Goal: Task Accomplishment & Management: Complete application form

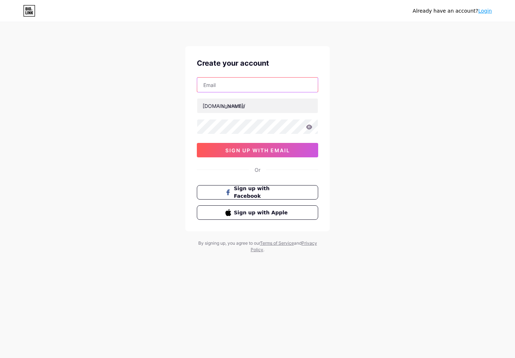
click at [258, 88] on input "text" at bounding box center [257, 85] width 121 height 14
click at [272, 91] on input "[EMAIL_ADDRESS][DOMAIN_NAME]" at bounding box center [257, 85] width 121 height 14
type input "[EMAIL_ADDRESS][DOMAIN_NAME]"
click at [271, 101] on input "text" at bounding box center [257, 106] width 121 height 14
type input "win55forex"
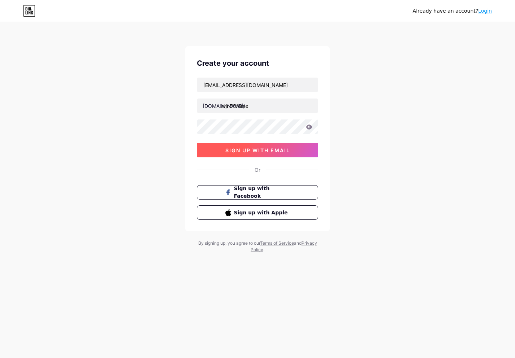
click at [275, 155] on button "sign up with email" at bounding box center [257, 150] width 121 height 14
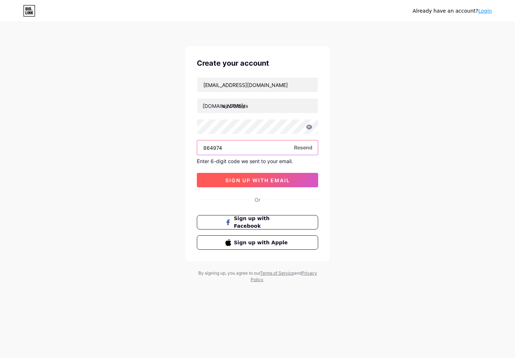
type input "864974"
click at [264, 183] on span "sign up with email" at bounding box center [257, 180] width 65 height 6
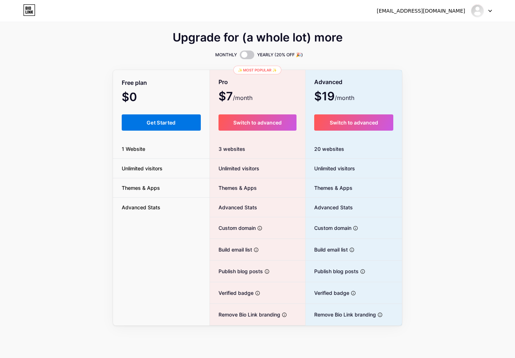
click at [182, 116] on button "Get Started" at bounding box center [161, 122] width 79 height 16
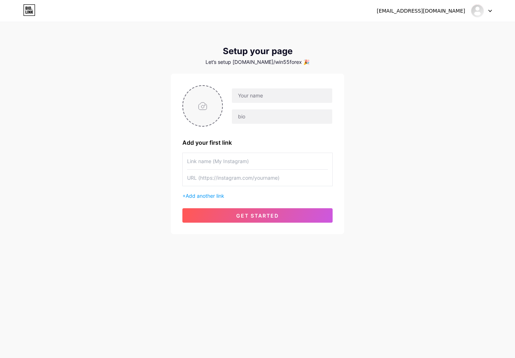
click at [200, 99] on input "file" at bounding box center [202, 106] width 39 height 40
type input "C:\fakepath\logo-win55-forex.jpg"
click at [258, 100] on input "text" at bounding box center [282, 95] width 100 height 14
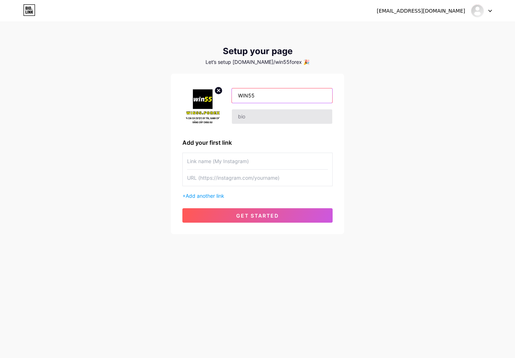
type input "WIN55"
click at [289, 116] on input "text" at bounding box center [282, 116] width 100 height 14
type input "WIN55 - [PERSON_NAME] 55K khi đăng ký [PERSON_NAME] 55WIN55 tại link này!"
click at [303, 154] on input "text" at bounding box center [257, 161] width 141 height 16
click at [293, 176] on input "text" at bounding box center [257, 178] width 141 height 16
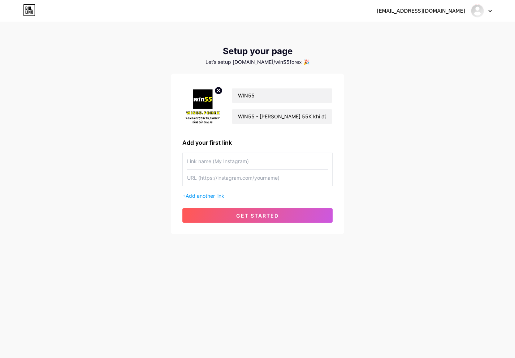
click at [274, 166] on input "text" at bounding box center [257, 161] width 141 height 16
type input "[URL][DOMAIN_NAME]"
type input "WIN55"
click at [219, 197] on span "Add another link" at bounding box center [205, 196] width 39 height 6
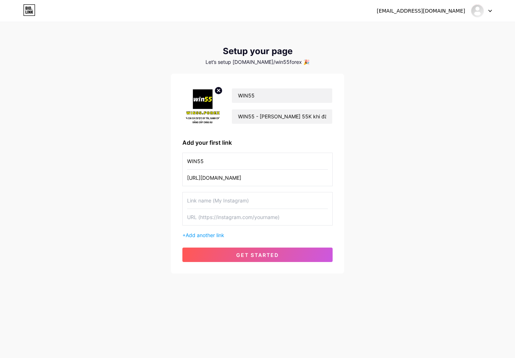
click at [220, 201] on input "text" at bounding box center [257, 200] width 141 height 16
type input "[URL][DOMAIN_NAME]"
type input "[DOMAIN_NAME]"
click at [219, 236] on span "Add another link" at bounding box center [205, 235] width 39 height 6
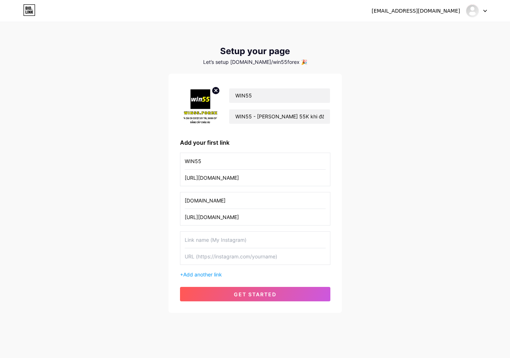
click at [222, 238] on input "text" at bounding box center [255, 240] width 141 height 16
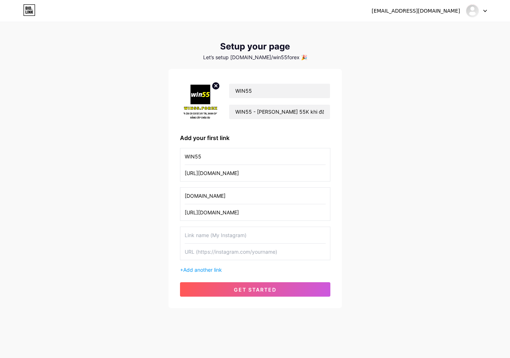
scroll to position [7, 0]
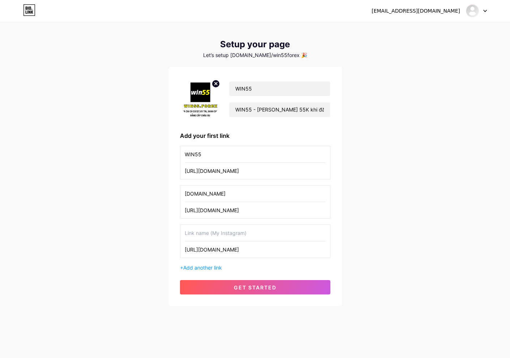
type input "[URL][DOMAIN_NAME]"
type input "[DOMAIN_NAME]"
click at [217, 271] on span "Add another link" at bounding box center [202, 268] width 39 height 6
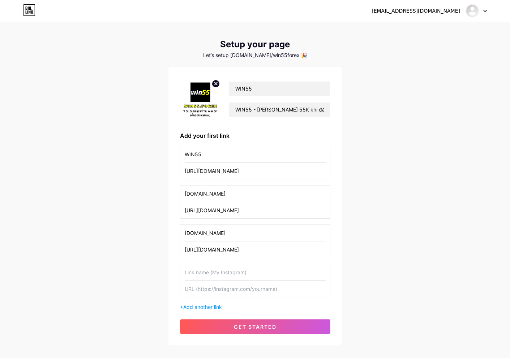
click at [228, 277] on input "text" at bounding box center [255, 272] width 141 height 16
type input "[URL][DOMAIN_NAME]"
type input "[DOMAIN_NAME]"
click at [224, 308] on div "+ Add another link" at bounding box center [255, 307] width 150 height 8
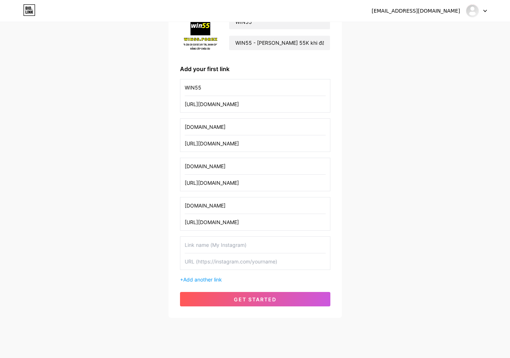
scroll to position [86, 0]
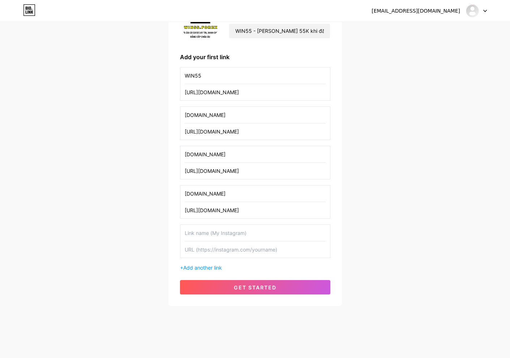
click at [260, 242] on input "text" at bounding box center [255, 250] width 141 height 16
type input "[URL][DOMAIN_NAME]"
type input "[DOMAIN_NAME]"
click at [226, 271] on div "+ Add another link" at bounding box center [255, 268] width 150 height 8
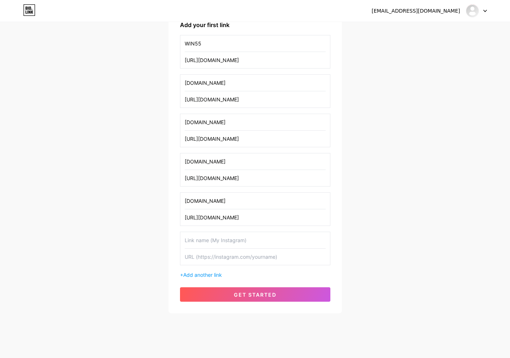
scroll to position [125, 0]
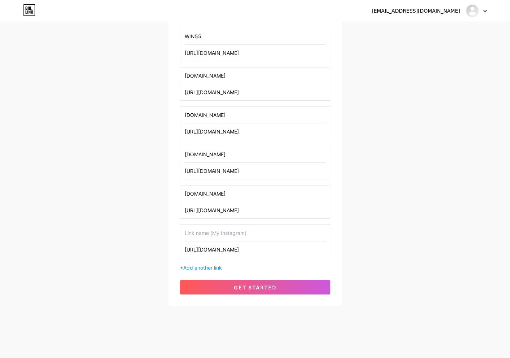
type input "[URL][DOMAIN_NAME]"
type input "[DOMAIN_NAME]"
click at [209, 271] on div "+ Add another link" at bounding box center [255, 268] width 150 height 8
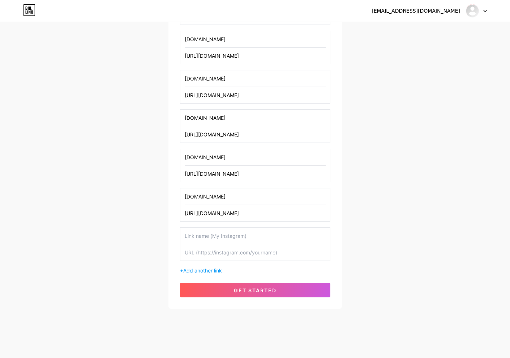
scroll to position [164, 0]
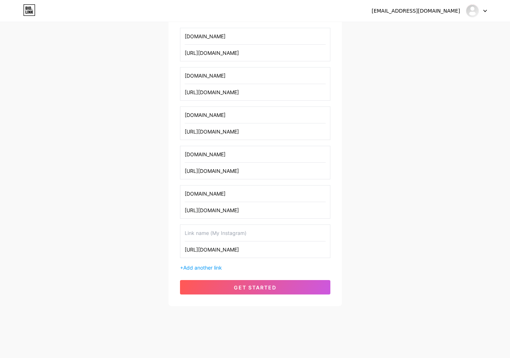
type input "[URL][DOMAIN_NAME]"
type input "[DOMAIN_NAME]"
click at [255, 285] on span "get started" at bounding box center [255, 288] width 43 height 6
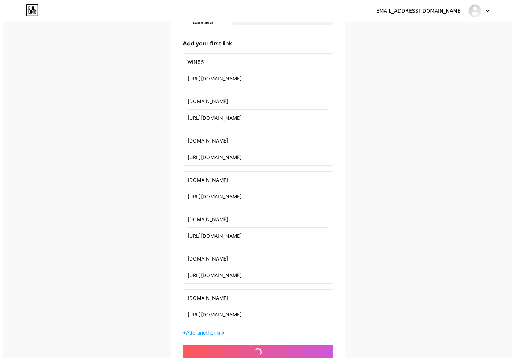
scroll to position [0, 0]
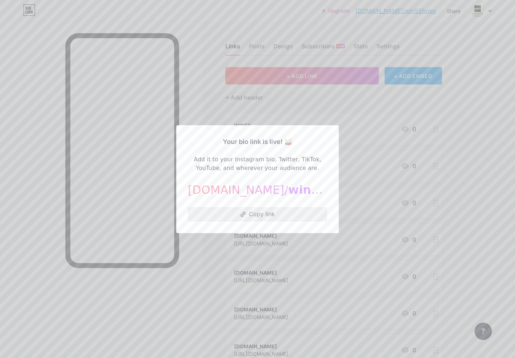
click at [290, 217] on button "Copy link" at bounding box center [257, 214] width 139 height 14
click at [290, 217] on button "Copied!" at bounding box center [257, 214] width 139 height 14
